Goal: Information Seeking & Learning: Find contact information

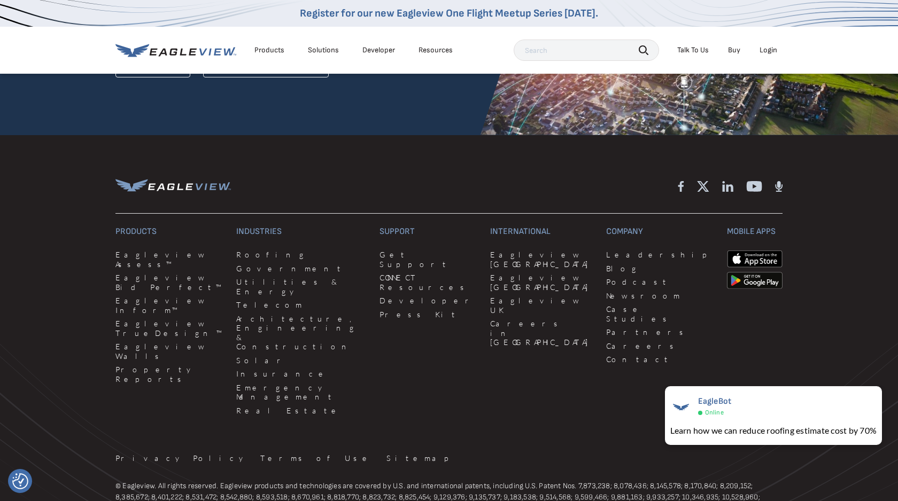
scroll to position [2842, 0]
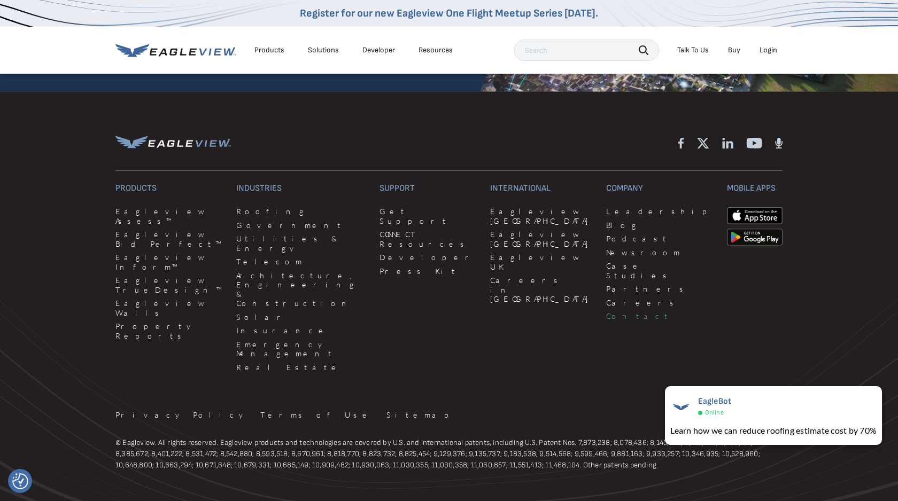
click at [606, 311] on link "Contact" at bounding box center [660, 316] width 108 height 10
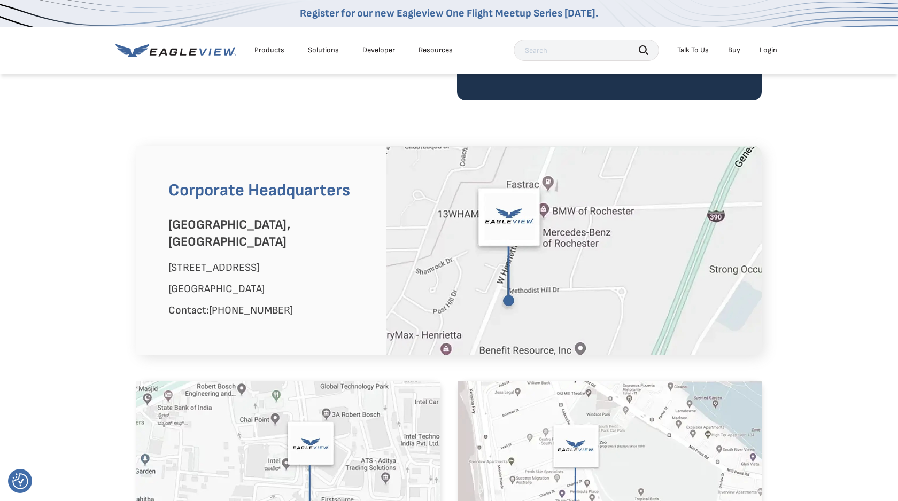
scroll to position [603, 0]
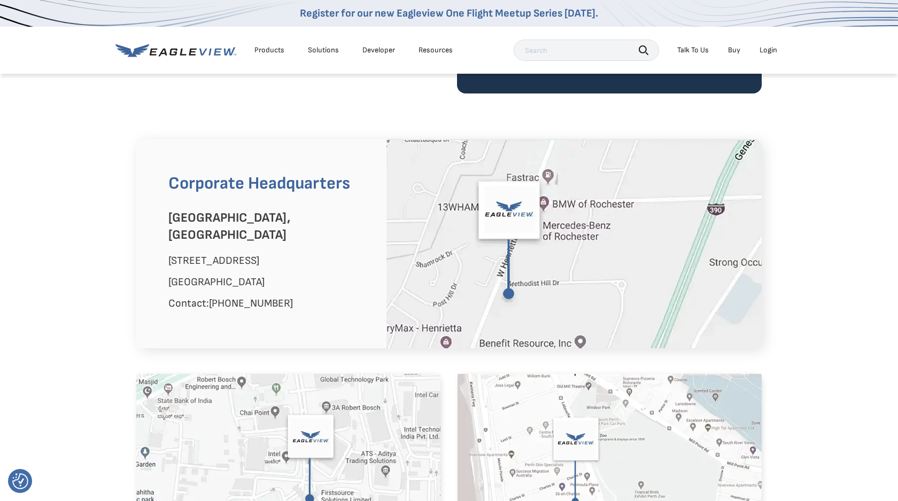
drag, startPoint x: 297, startPoint y: 293, endPoint x: 218, endPoint y: 288, distance: 79.2
click at [218, 295] on p "Contact: [PHONE_NUMBER]" at bounding box center [269, 303] width 202 height 17
copy link "[PHONE_NUMBER]"
